Goal: Entertainment & Leisure: Consume media (video, audio)

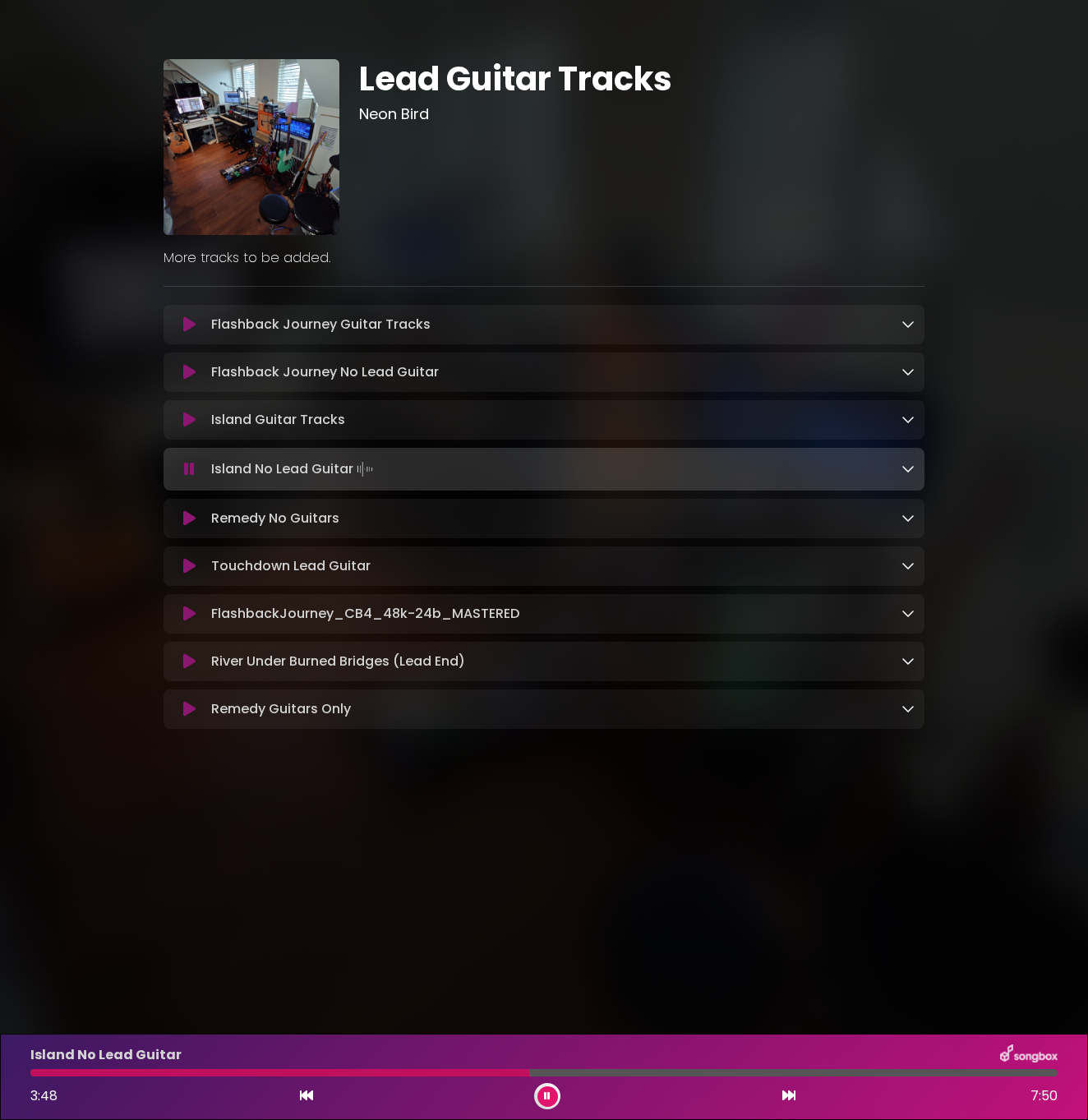
click at [480, 1075] on div at bounding box center [279, 1073] width 499 height 8
click at [513, 1070] on div at bounding box center [386, 1073] width 711 height 8
click at [463, 1074] on div at bounding box center [272, 1073] width 485 height 8
click at [481, 1071] on div at bounding box center [345, 1073] width 631 height 8
click at [481, 1071] on div at bounding box center [256, 1073] width 452 height 8
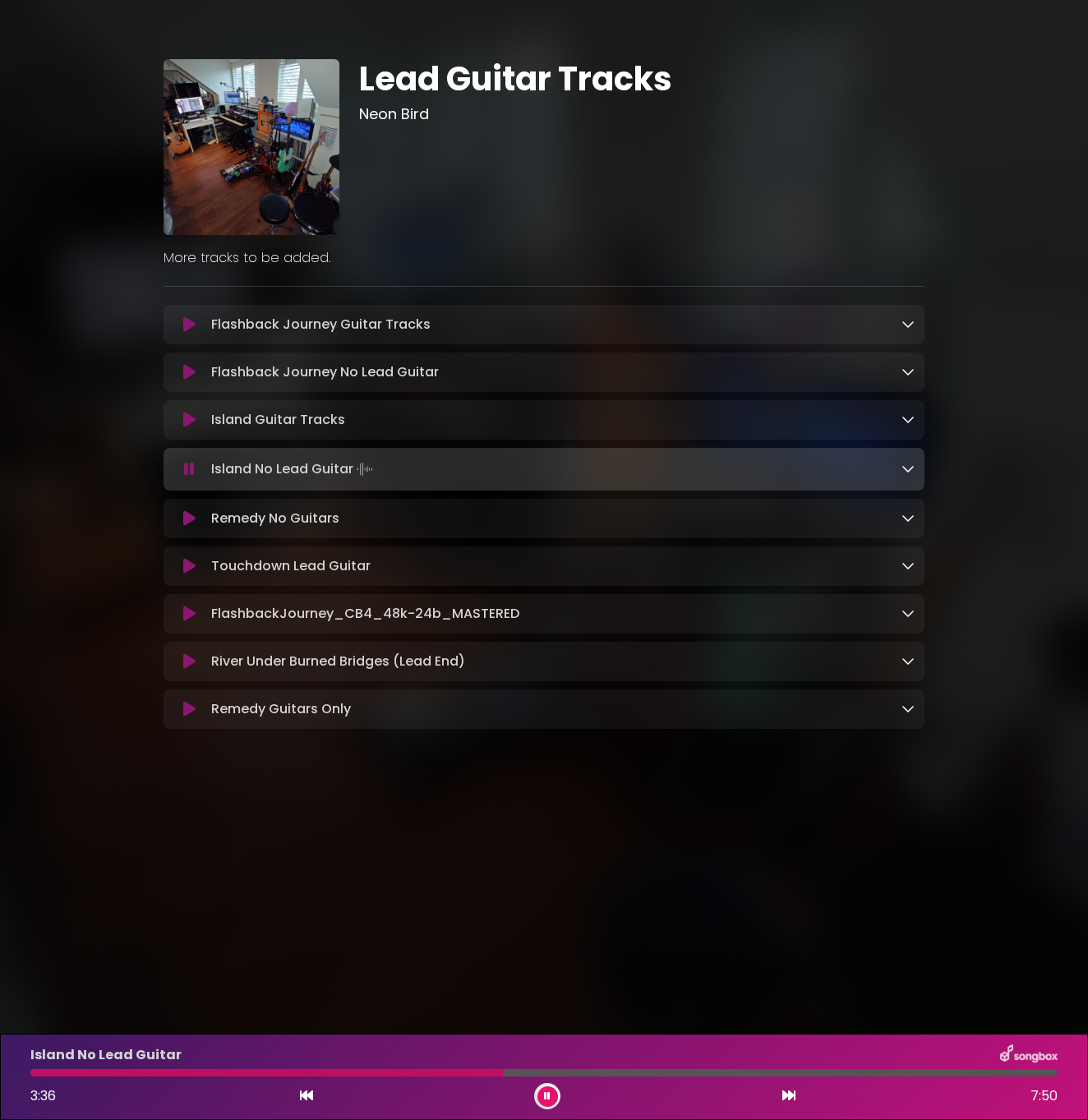
click at [481, 1071] on div at bounding box center [266, 1073] width 473 height 8
click at [496, 1073] on div at bounding box center [489, 1073] width 919 height 8
click at [464, 1074] on div at bounding box center [264, 1073] width 468 height 8
click at [440, 1071] on div at bounding box center [322, 1073] width 583 height 8
click at [190, 415] on icon at bounding box center [189, 420] width 13 height 16
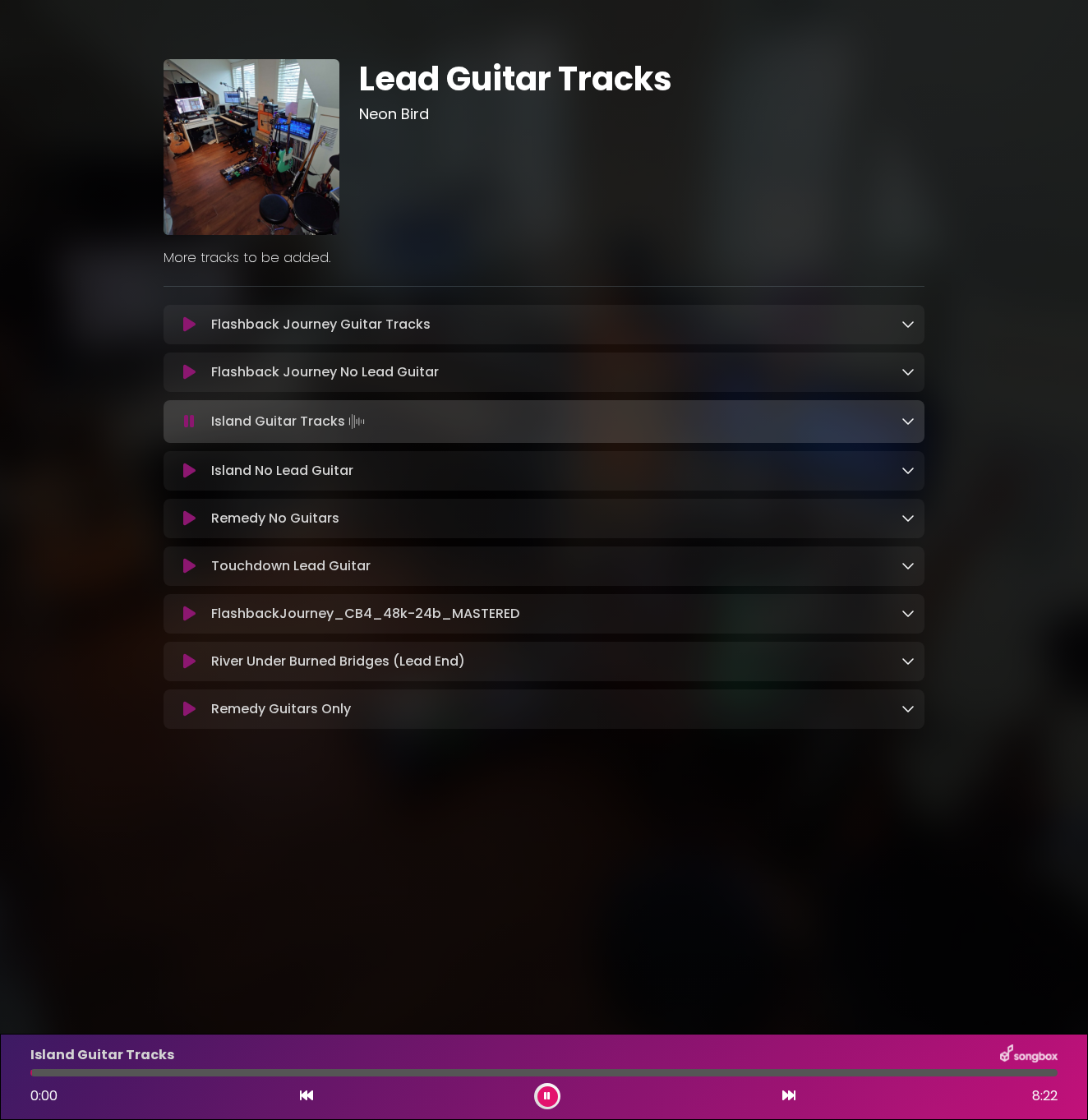
click at [384, 1075] on div at bounding box center [544, 1073] width 1027 height 8
click at [32, 1075] on div at bounding box center [31, 1073] width 2 height 8
click at [340, 1068] on div "Island Guitar Tracks 2:53 8:22" at bounding box center [544, 1076] width 1047 height 65
click at [454, 1075] on div at bounding box center [544, 1073] width 1027 height 8
click at [454, 1075] on div at bounding box center [242, 1073] width 424 height 8
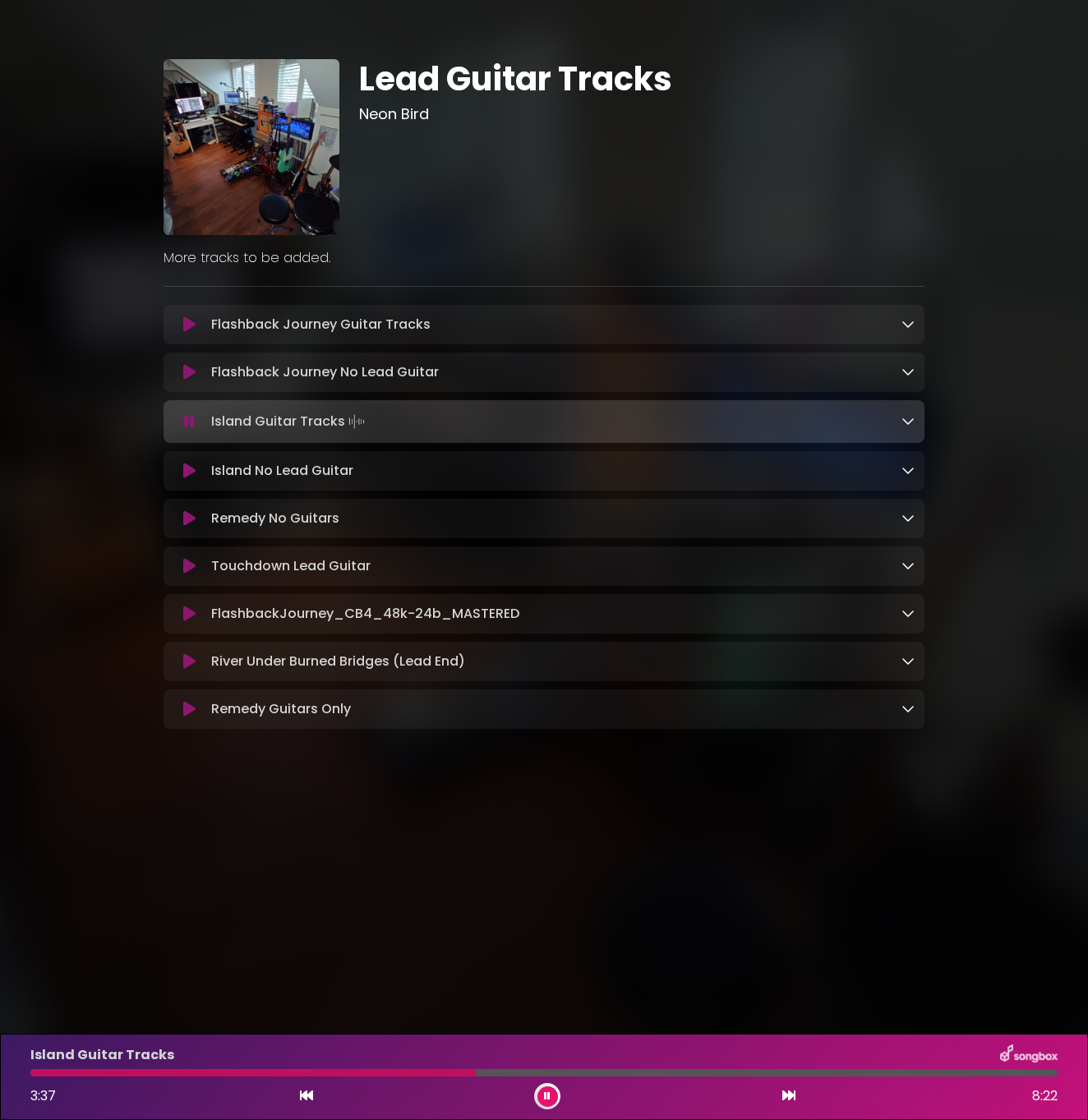
click at [189, 474] on icon at bounding box center [189, 471] width 13 height 16
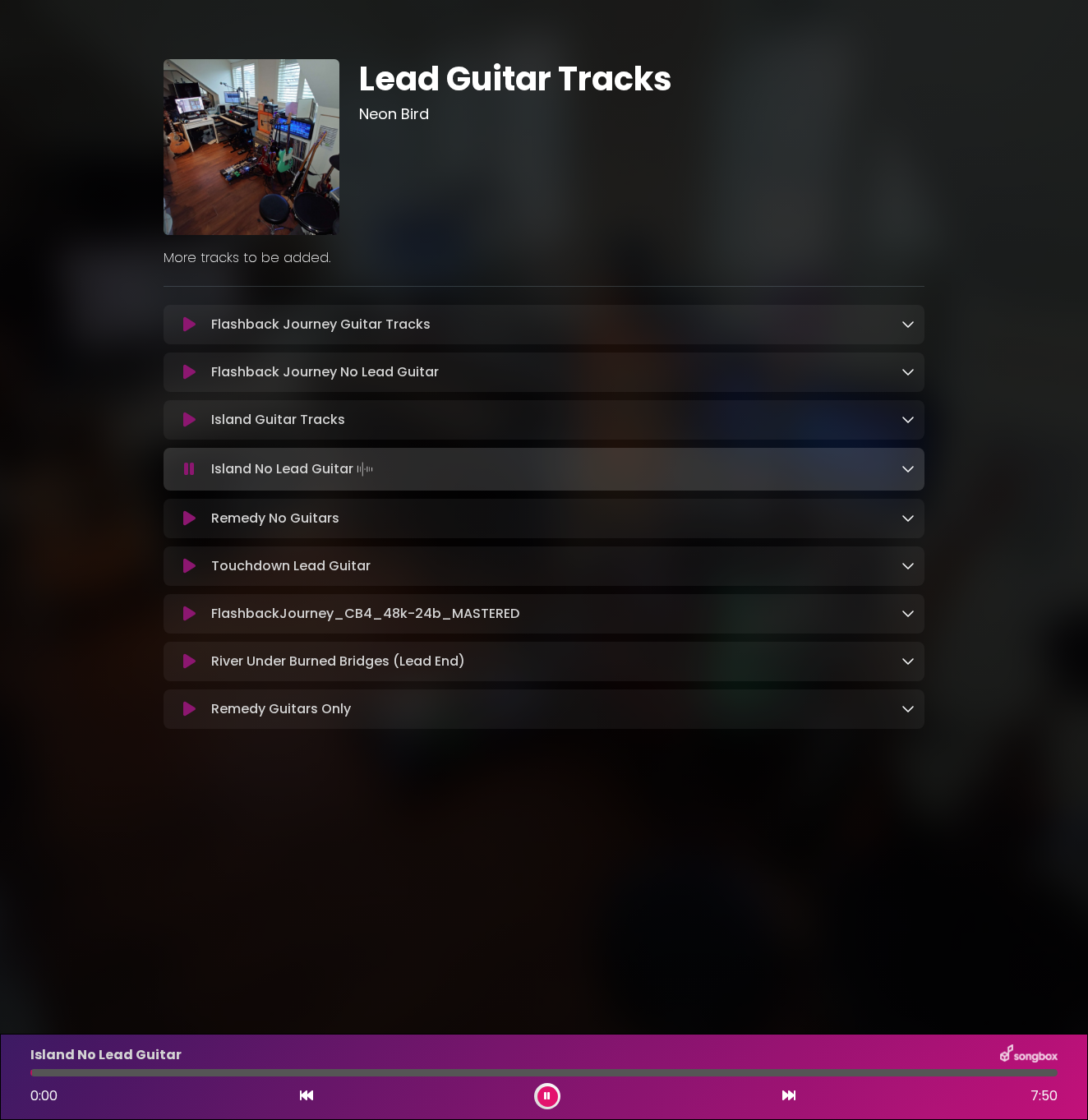
click at [382, 1069] on div "Island No Lead Guitar 0:00 7:50" at bounding box center [544, 1076] width 1047 height 65
click at [382, 1073] on div at bounding box center [544, 1073] width 1027 height 8
click at [414, 1070] on div at bounding box center [544, 1073] width 1027 height 8
click at [451, 1086] on div "2:56 7:50" at bounding box center [544, 1096] width 1047 height 26
click at [446, 1075] on div at bounding box center [544, 1073] width 1027 height 8
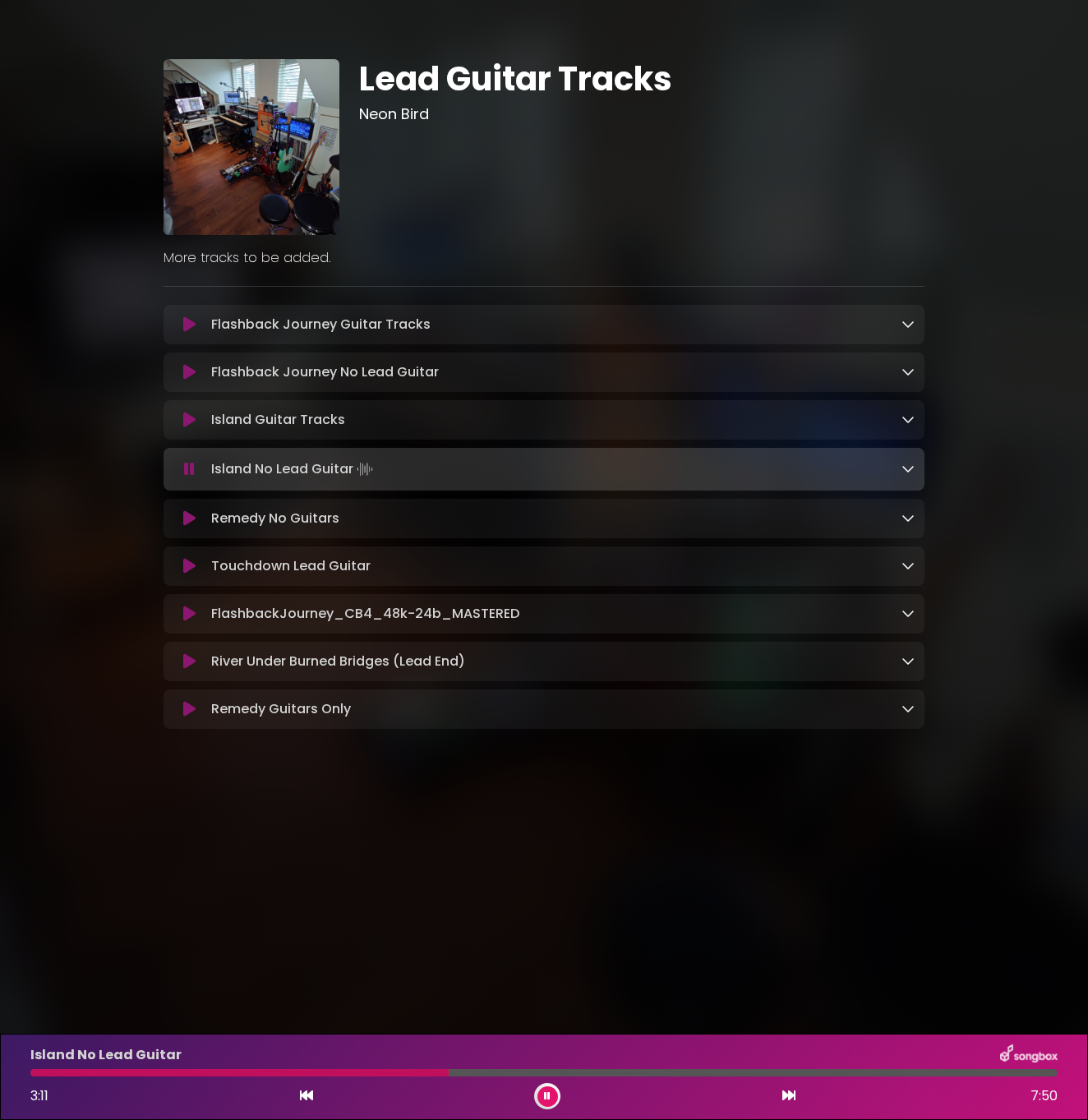
click at [473, 1067] on div "Island No Lead Guitar 3:11 7:50" at bounding box center [544, 1076] width 1047 height 65
click at [470, 1075] on div at bounding box center [544, 1073] width 1027 height 8
click at [455, 1080] on div "Island No Lead Guitar 7:23 7:50" at bounding box center [544, 1076] width 1047 height 65
click at [455, 1075] on div at bounding box center [515, 1073] width 971 height 8
click at [474, 934] on body "× Lead Guitar Tracks Neon Bird" at bounding box center [544, 560] width 1088 height 1120
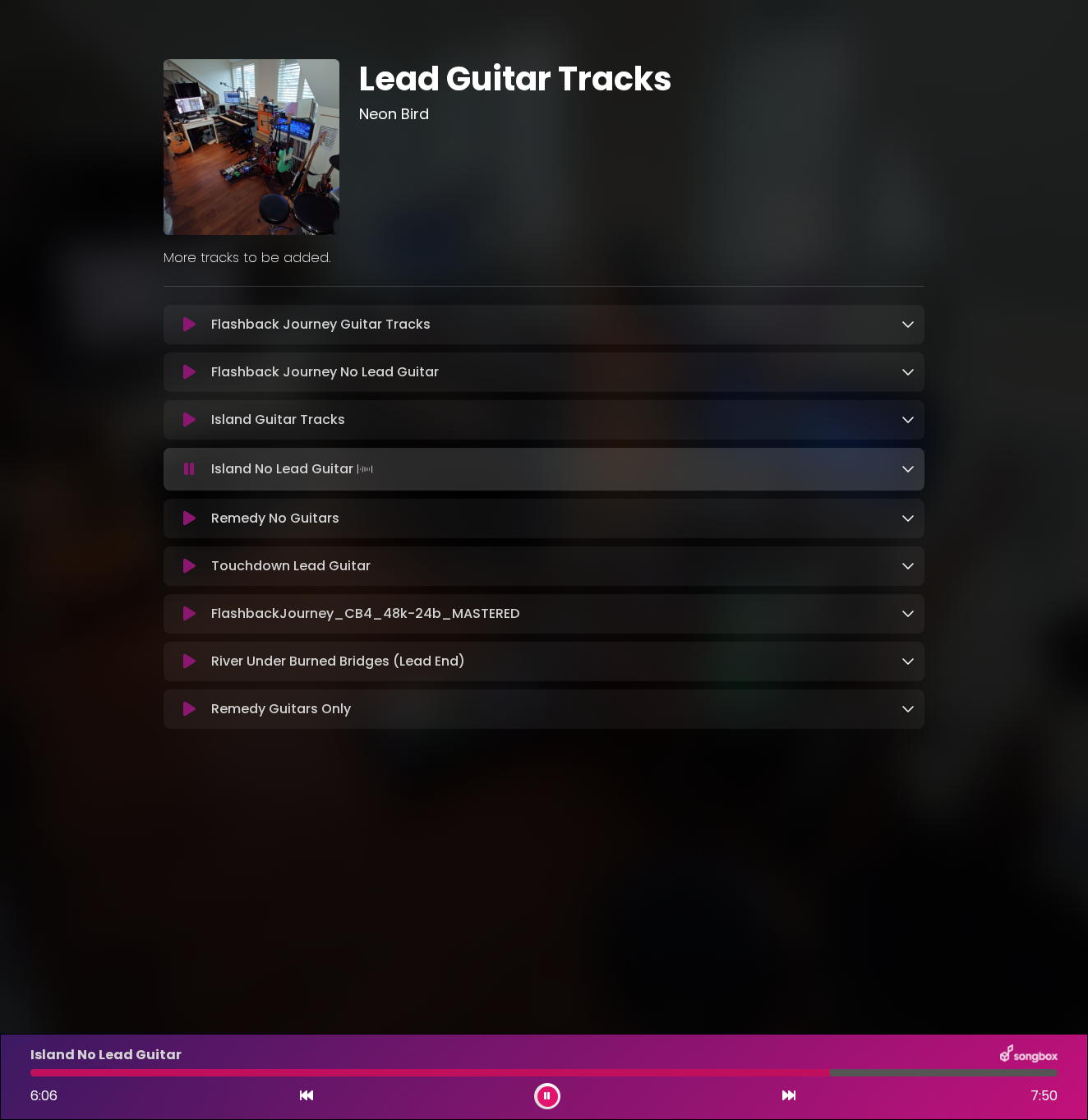
click at [187, 375] on icon at bounding box center [189, 372] width 13 height 16
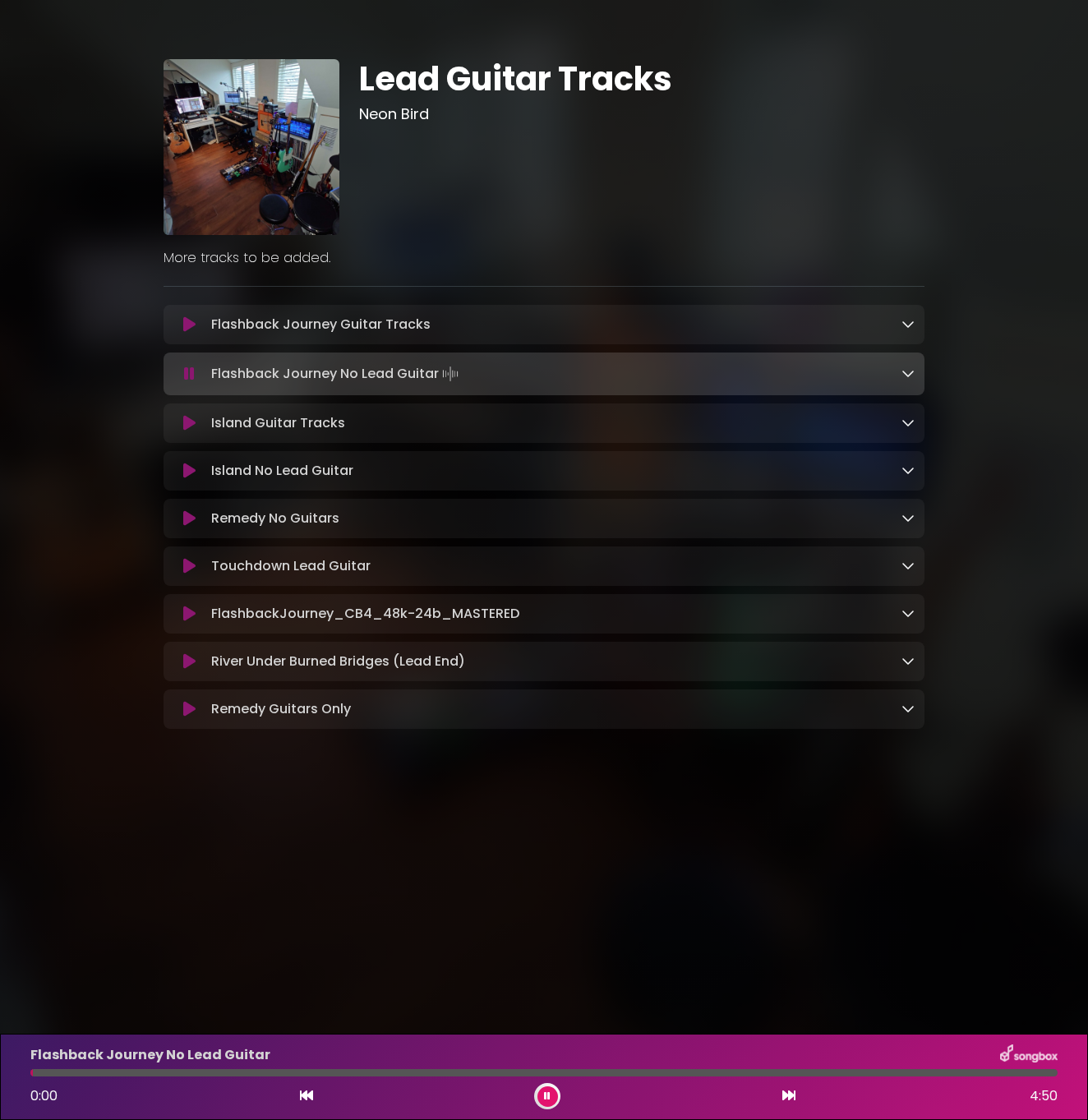
click at [577, 1078] on div "Flashback Journey No Lead Guitar 0:00 4:50" at bounding box center [544, 1076] width 1047 height 65
click at [578, 1073] on div at bounding box center [544, 1073] width 1027 height 8
click at [578, 1073] on div at bounding box center [359, 1073] width 659 height 8
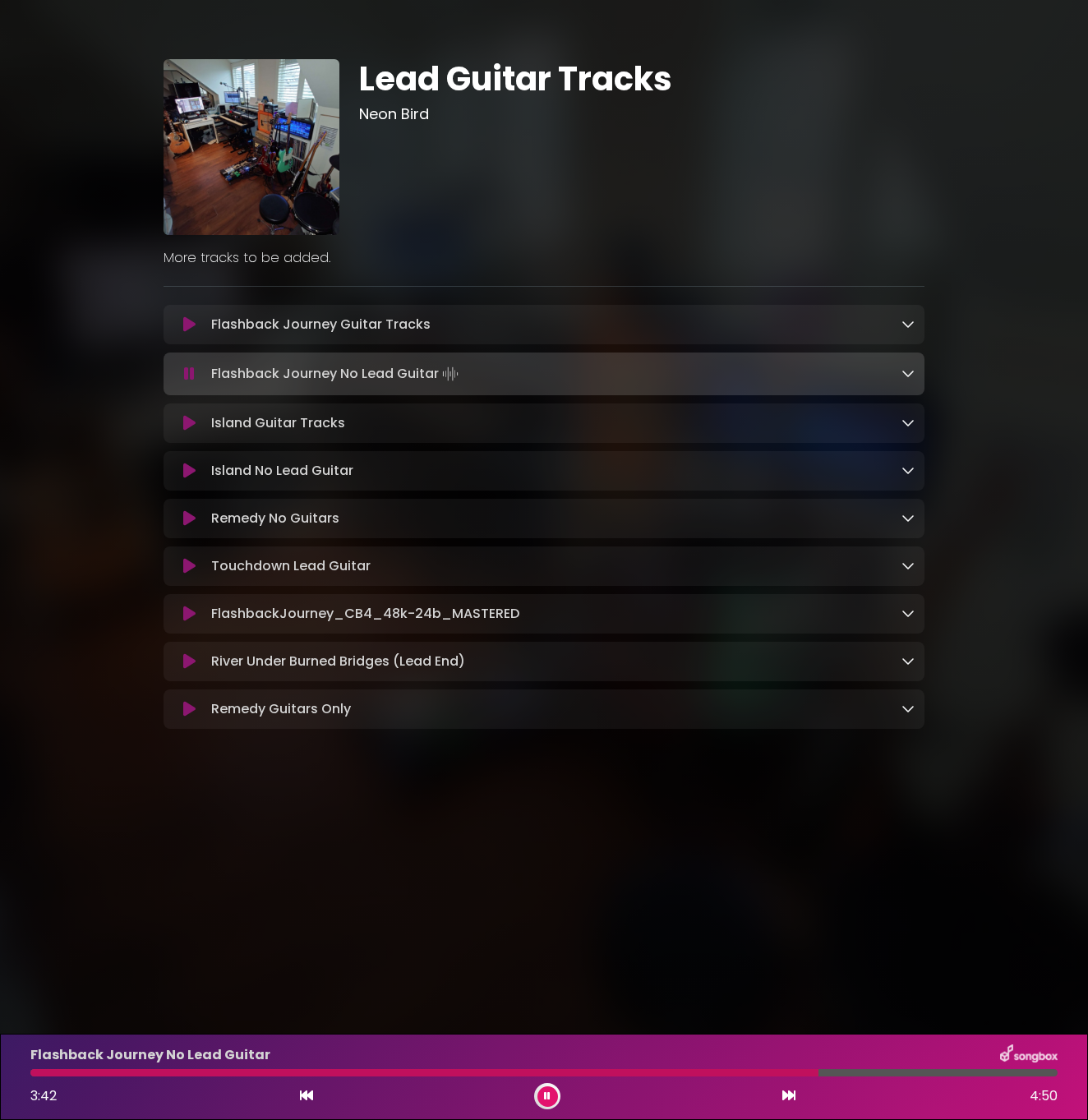
click at [578, 1073] on div at bounding box center [424, 1073] width 789 height 8
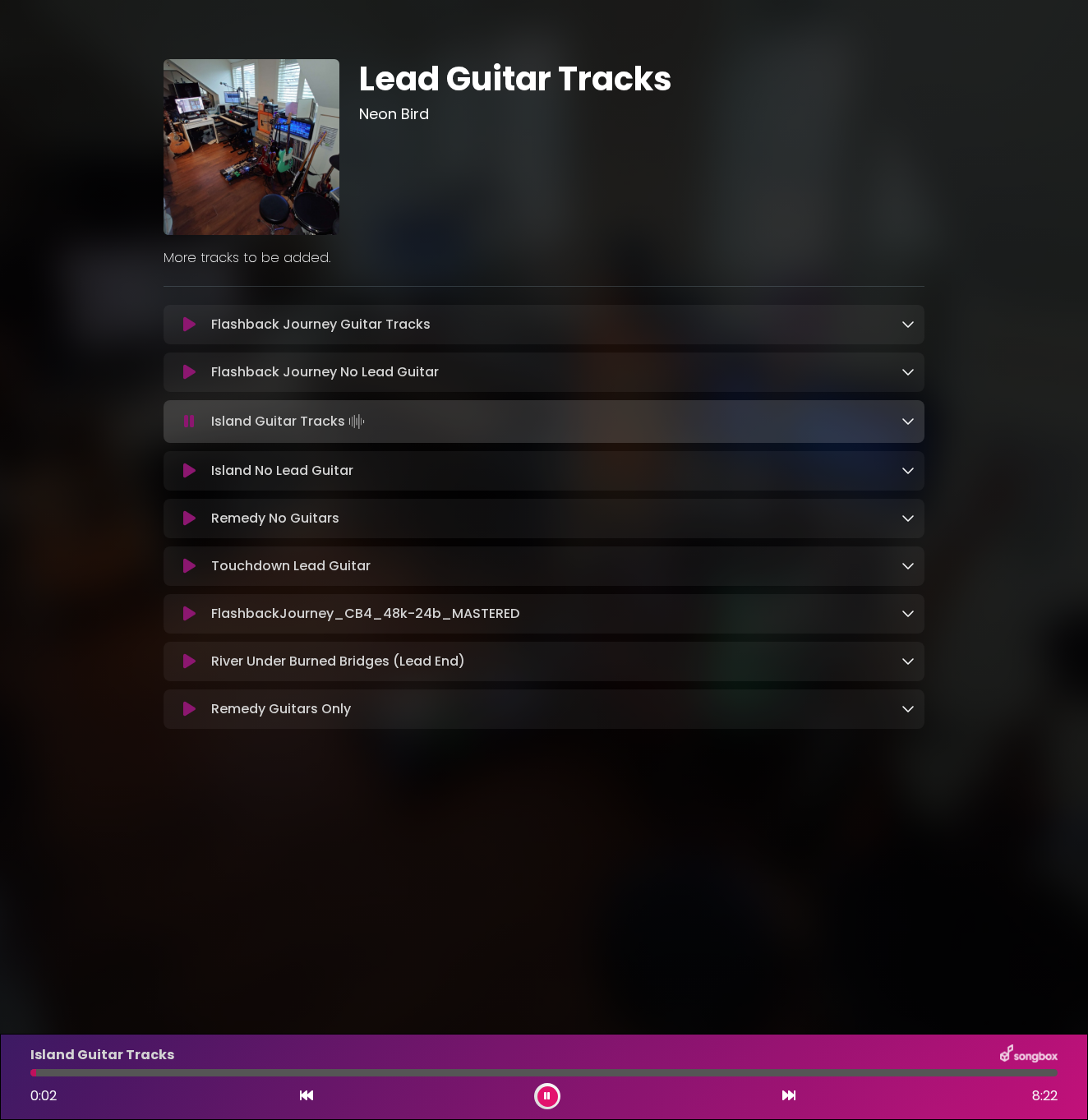
click at [184, 381] on icon at bounding box center [189, 372] width 13 height 16
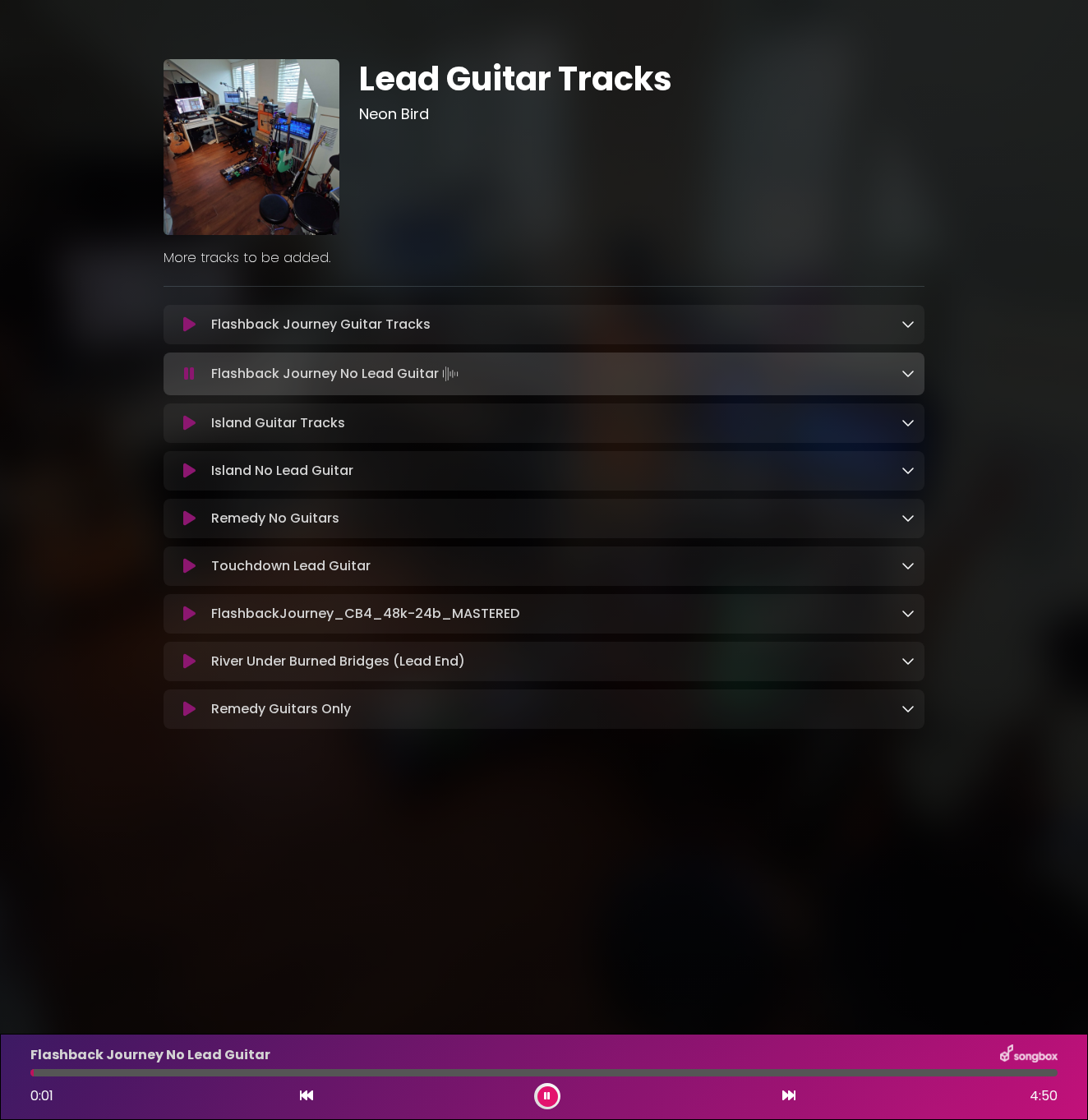
click at [588, 1077] on div "Flashback Journey No Lead Guitar 0:01 4:50" at bounding box center [544, 1076] width 1047 height 65
click at [588, 1076] on div "Flashback Journey No Lead Guitar 0:02 4:50" at bounding box center [544, 1076] width 1047 height 65
click at [609, 1073] on div at bounding box center [544, 1073] width 1027 height 8
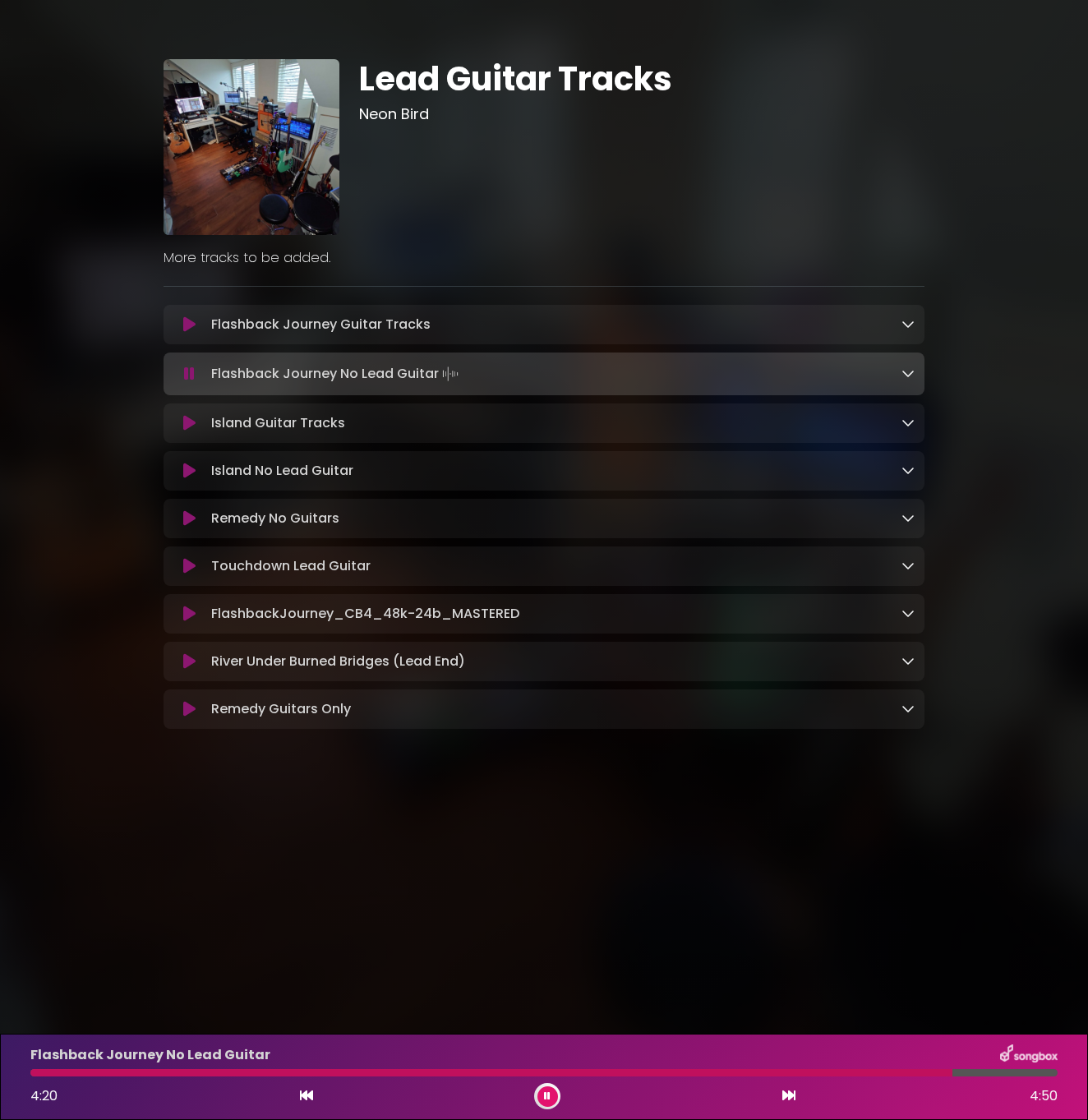
click at [181, 366] on button at bounding box center [189, 374] width 31 height 16
